Goal: Navigation & Orientation: Find specific page/section

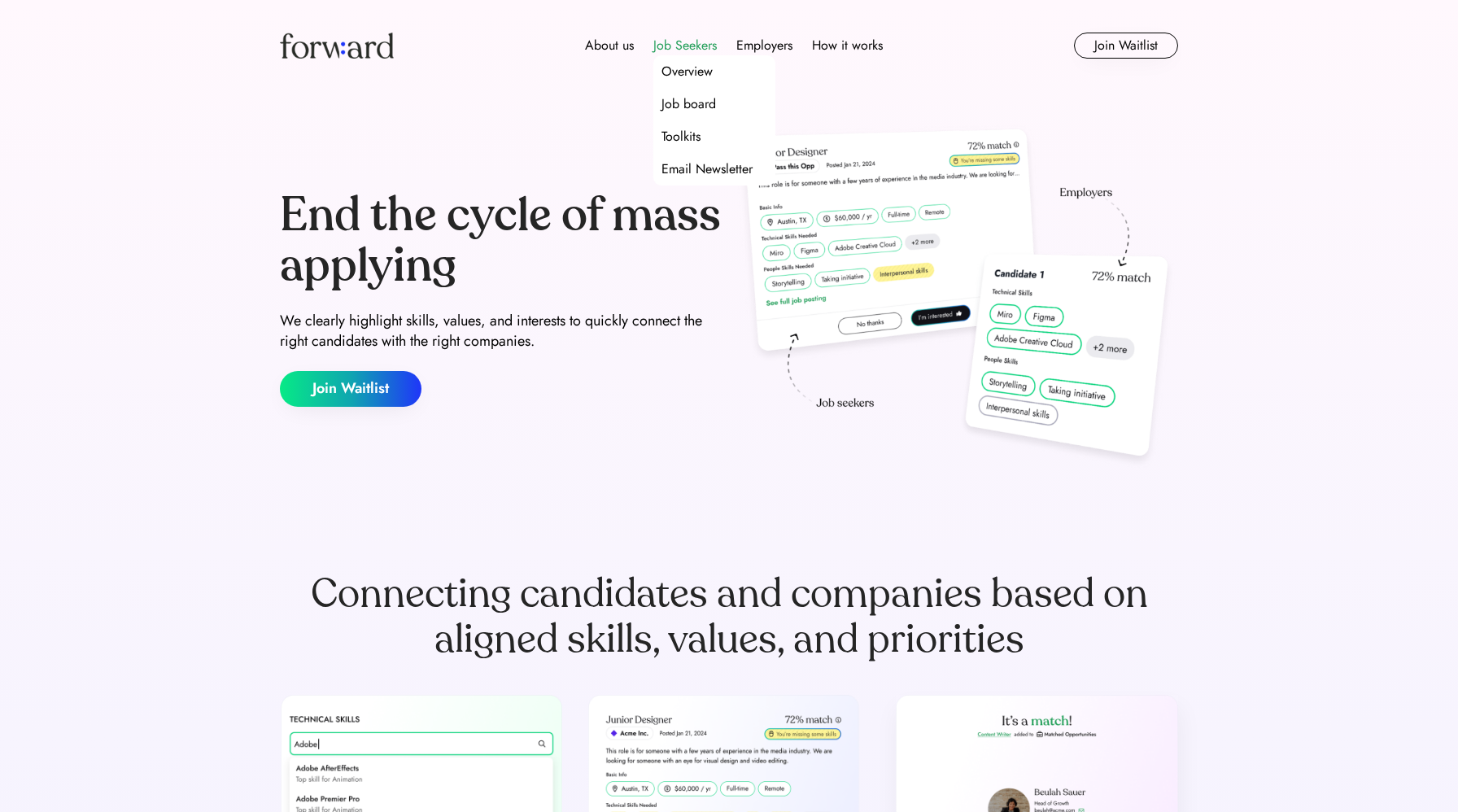
click at [691, 43] on div "Job Seekers" at bounding box center [685, 45] width 64 height 20
click at [683, 99] on div "Job board" at bounding box center [689, 104] width 54 height 20
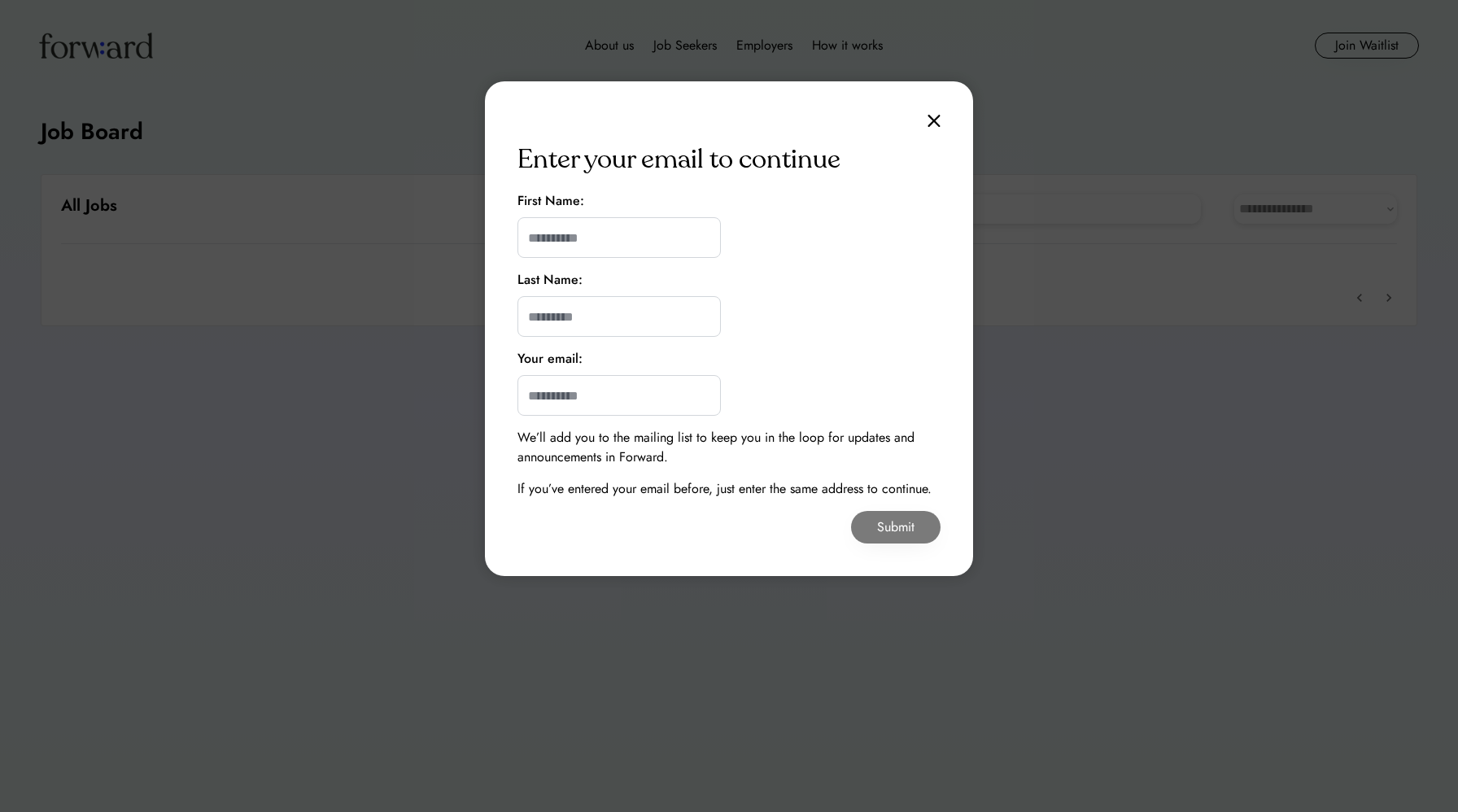
click at [936, 118] on img at bounding box center [934, 121] width 13 height 14
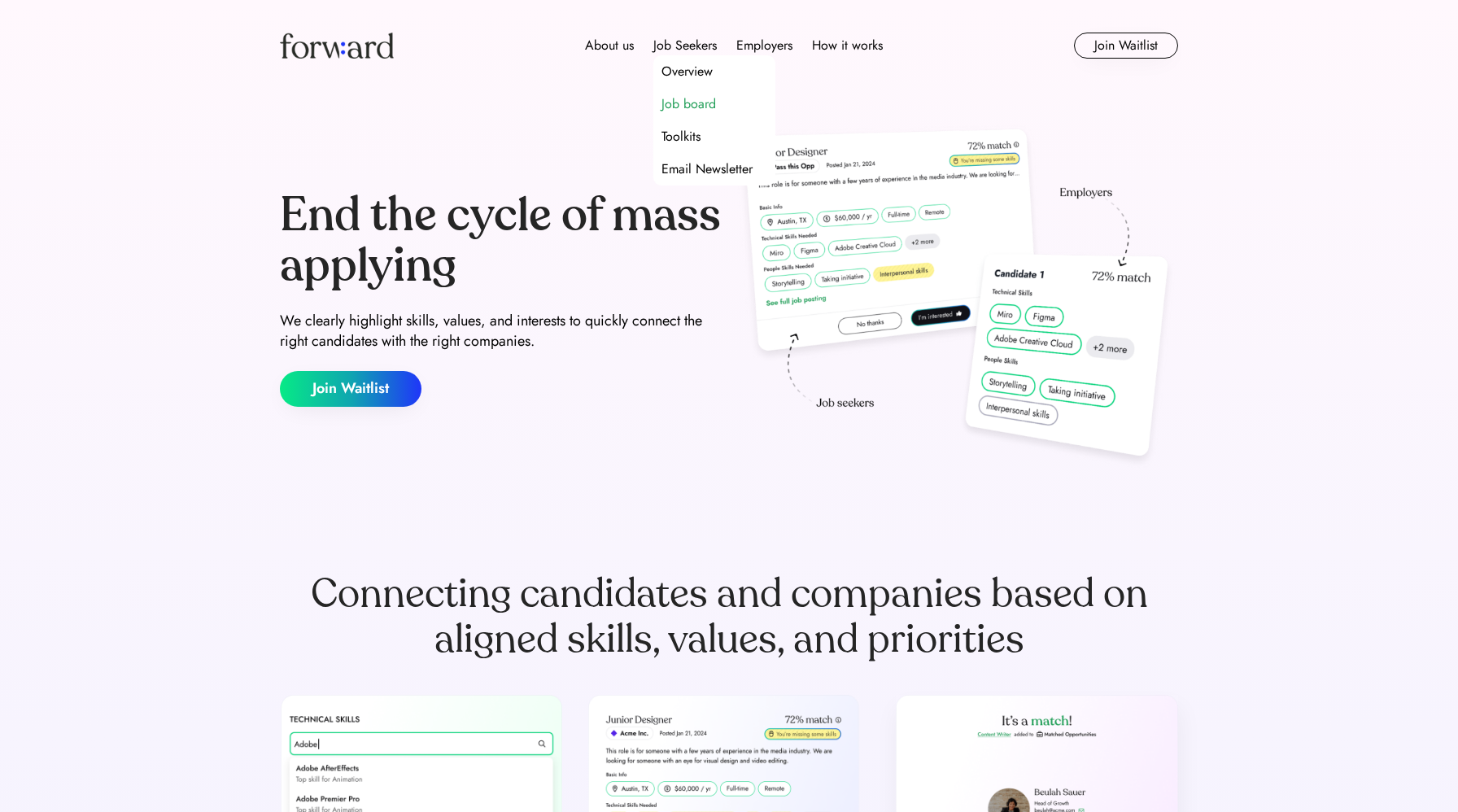
click at [675, 107] on div "Job board" at bounding box center [689, 104] width 54 height 20
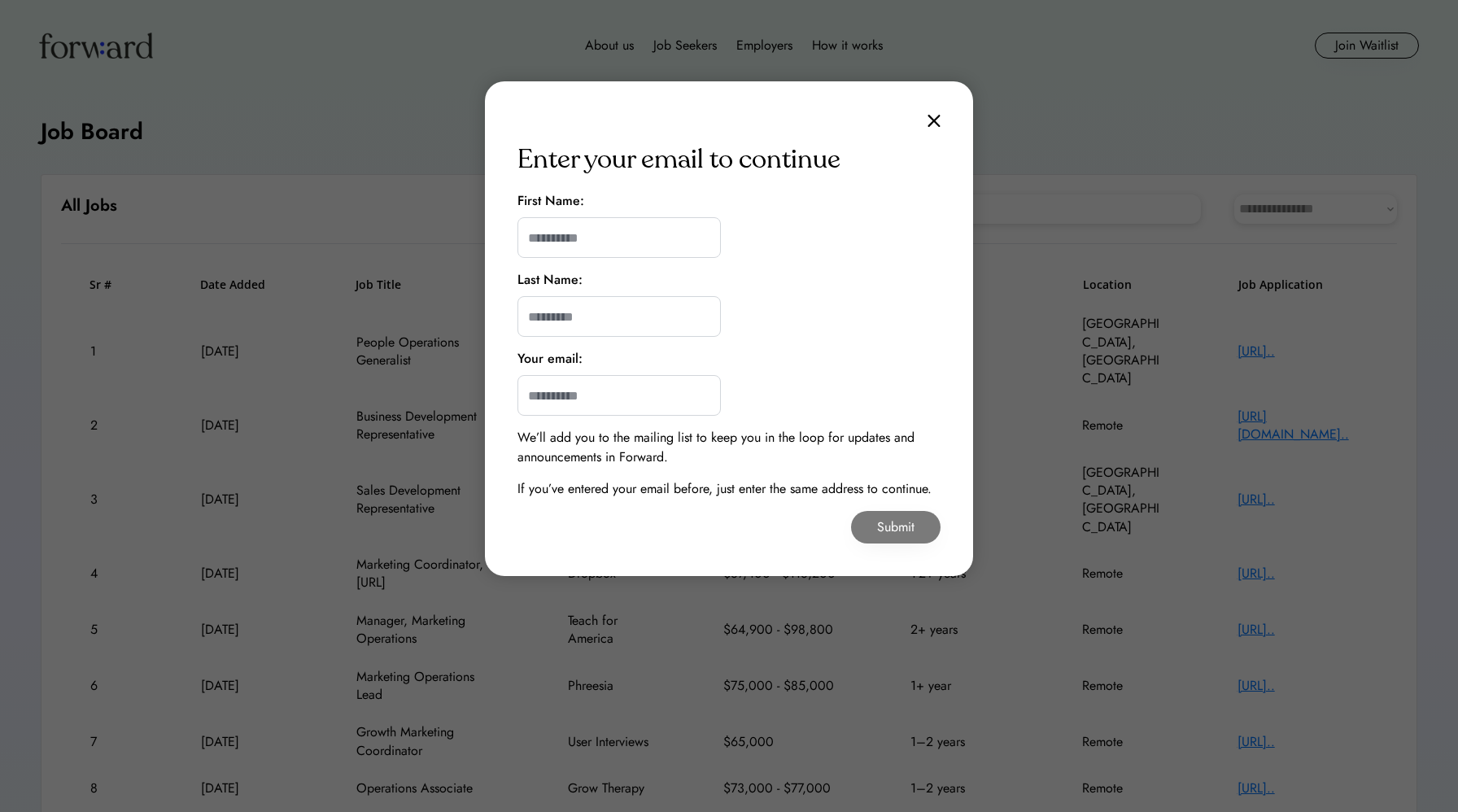
click at [931, 122] on img at bounding box center [934, 121] width 13 height 14
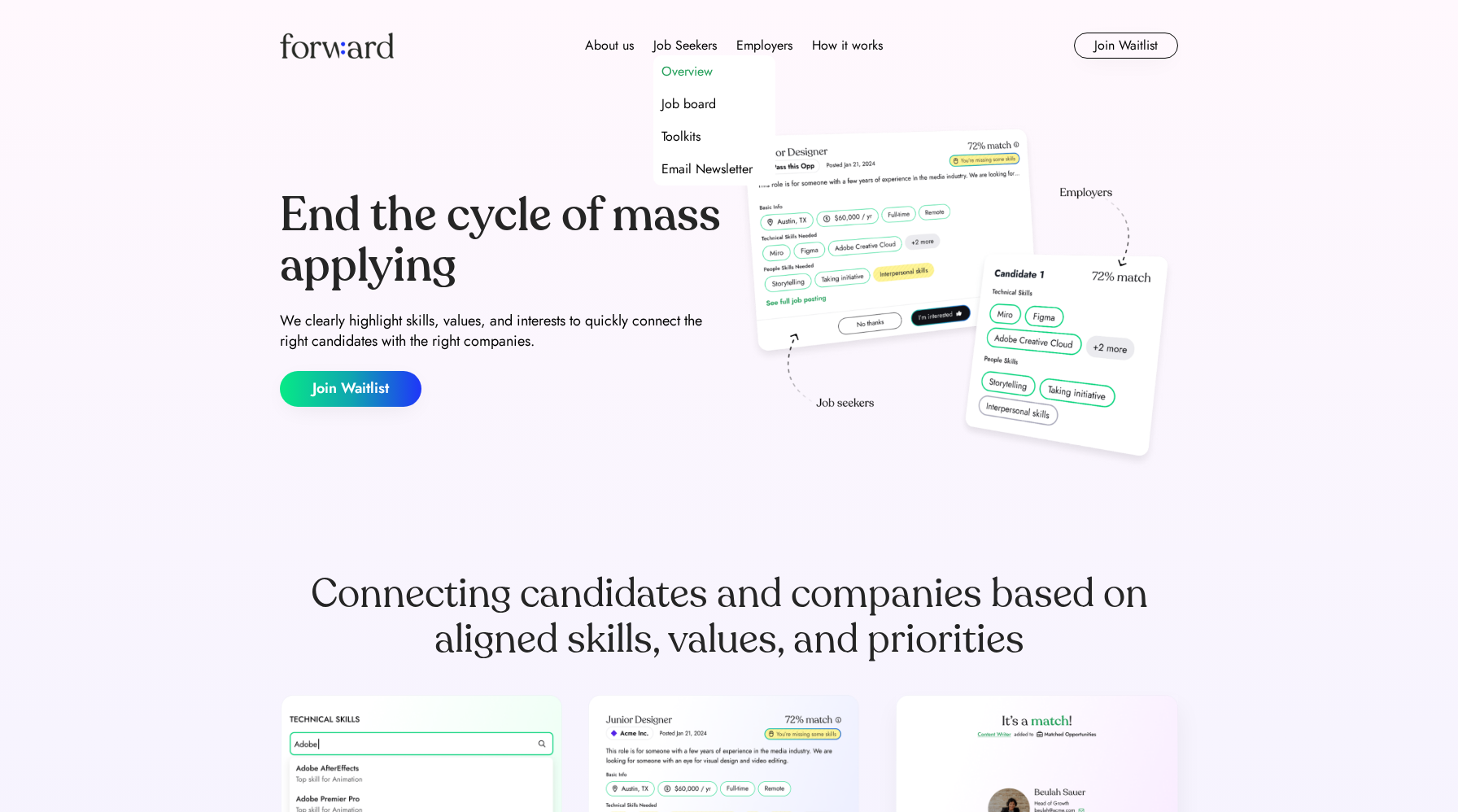
click at [666, 71] on div "Overview" at bounding box center [687, 72] width 52 height 20
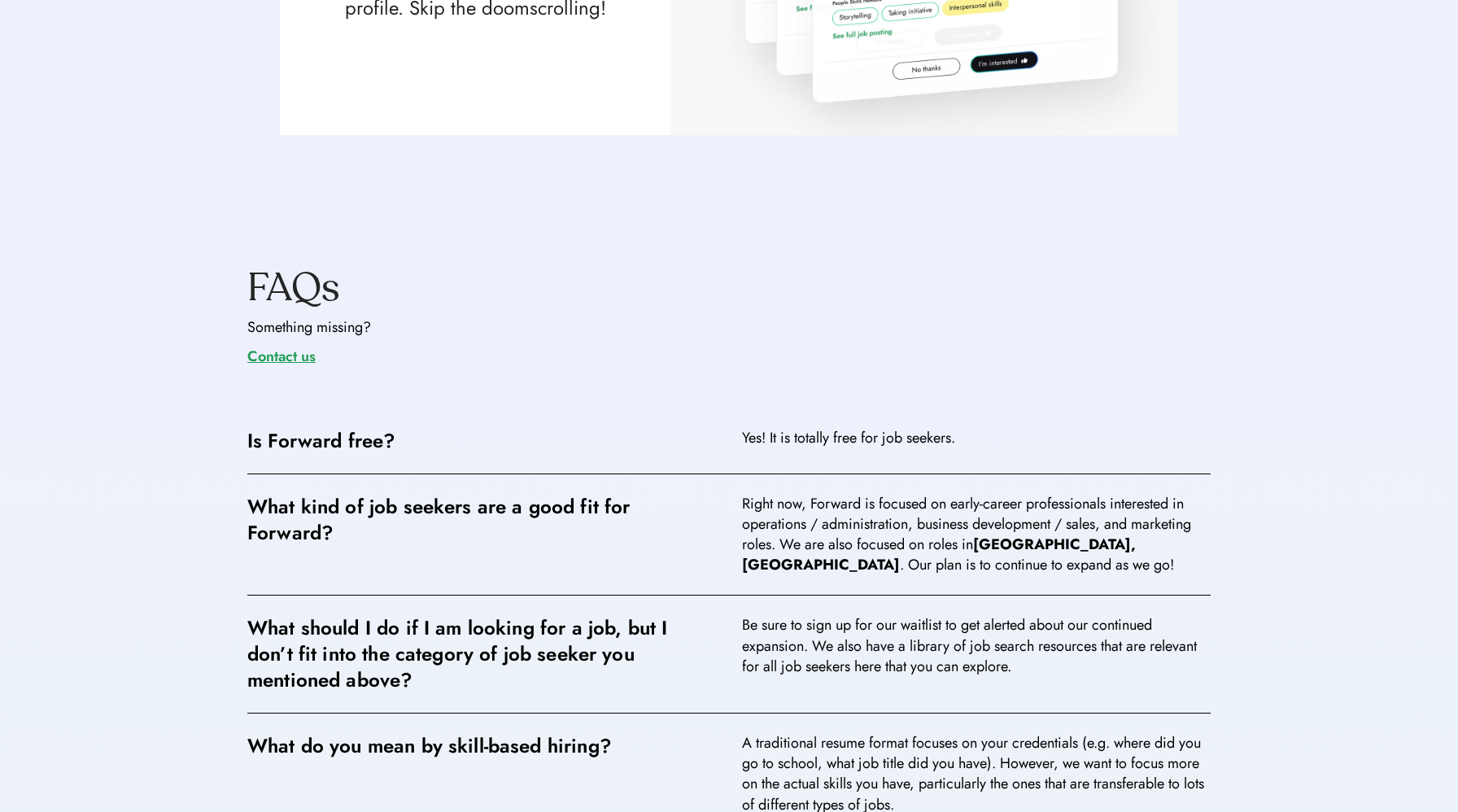
scroll to position [2052, 0]
